Goal: Task Accomplishment & Management: Use online tool/utility

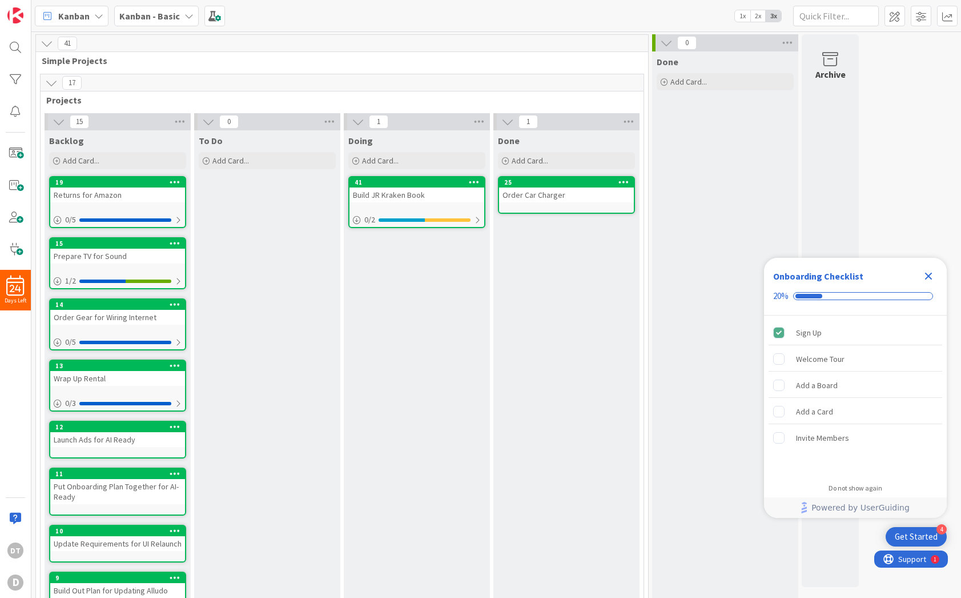
click at [420, 189] on div "Build JR Kraken Book" at bounding box center [417, 194] width 135 height 15
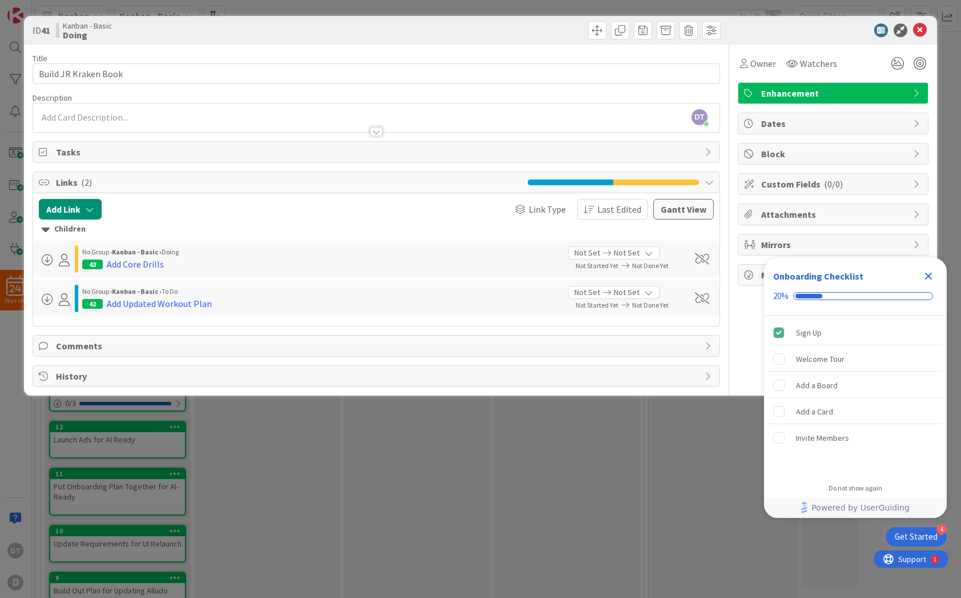
click at [175, 258] on div "43 Add Core Drills" at bounding box center [321, 264] width 478 height 14
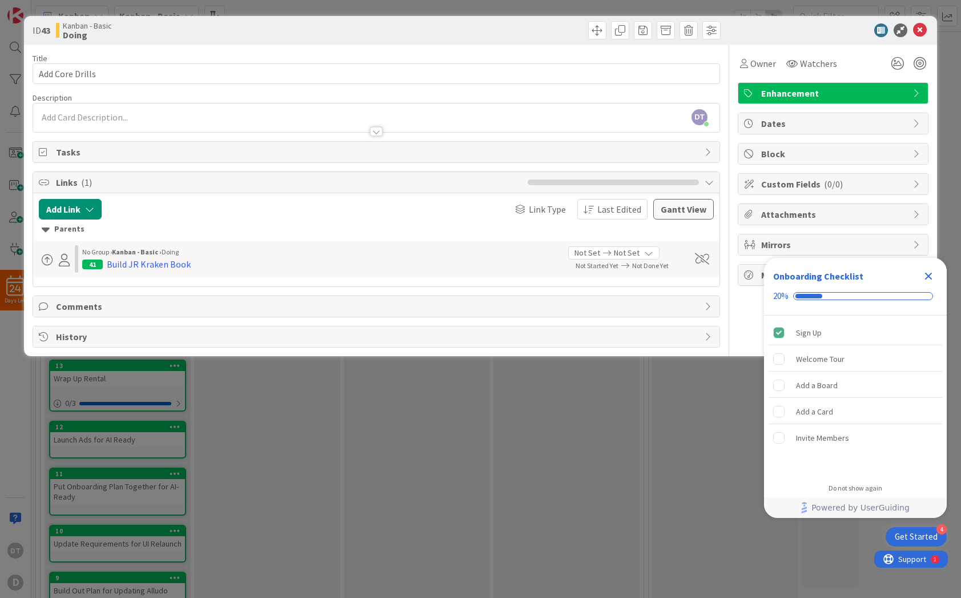
click at [929, 275] on icon "Close Checklist" at bounding box center [928, 275] width 7 height 7
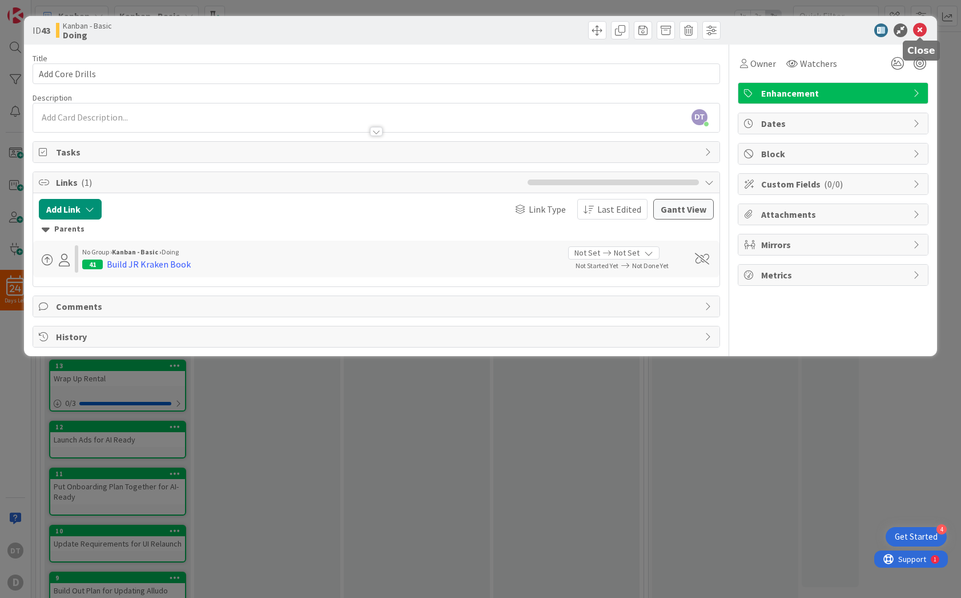
click at [922, 30] on icon at bounding box center [920, 30] width 14 height 14
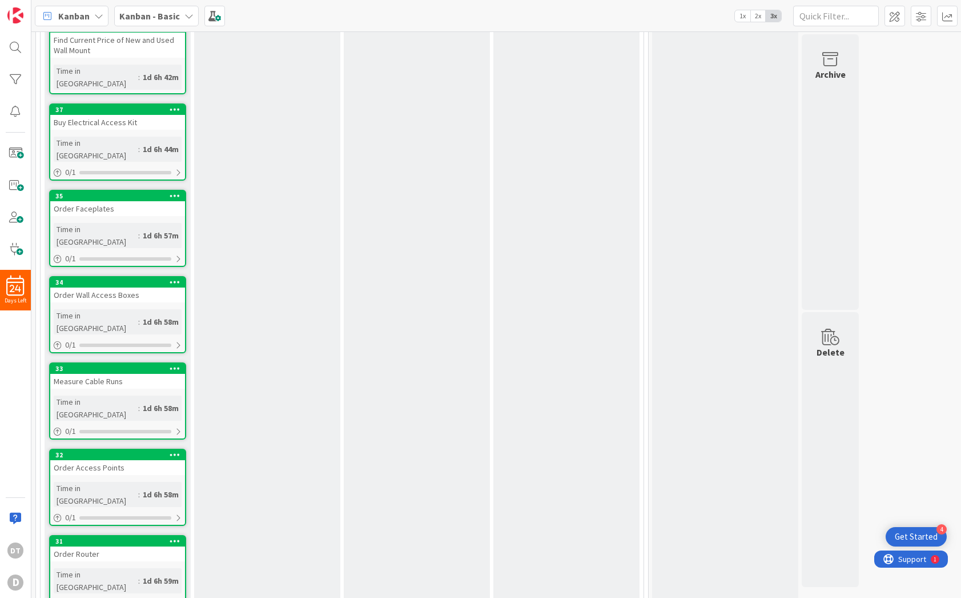
scroll to position [1023, 0]
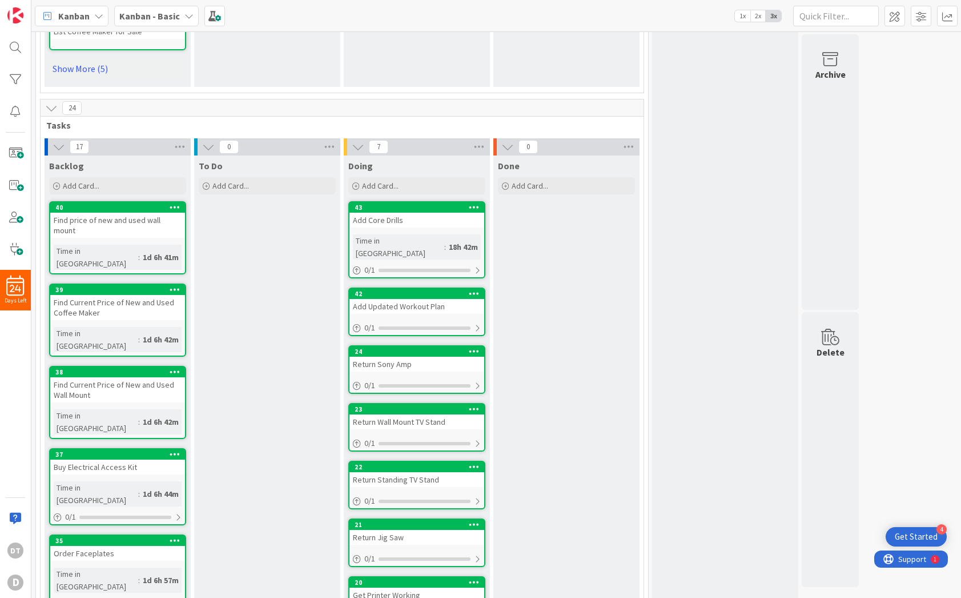
scroll to position [660, 0]
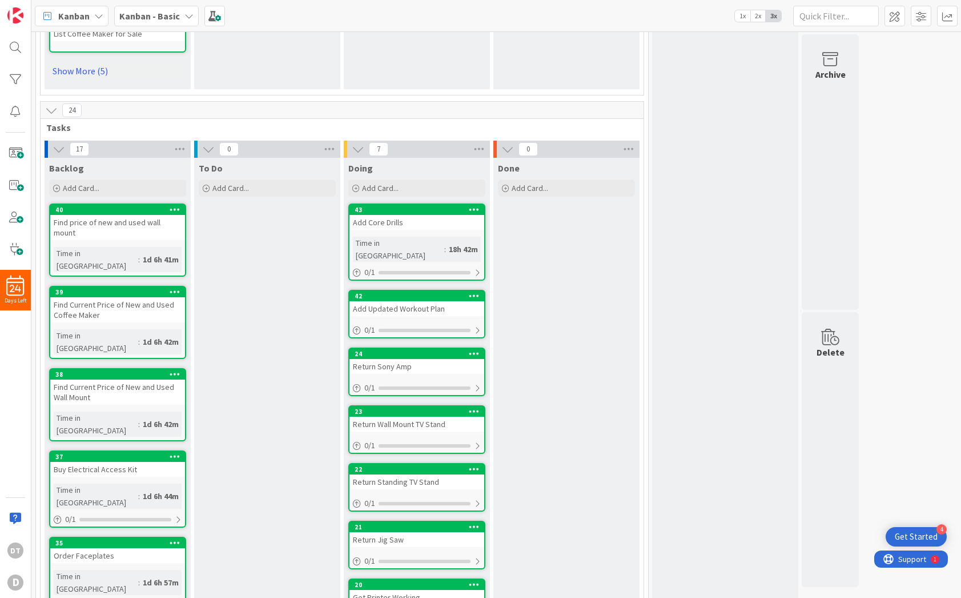
drag, startPoint x: 102, startPoint y: 305, endPoint x: 130, endPoint y: 594, distance: 289.9
